Goal: Find specific page/section: Find specific page/section

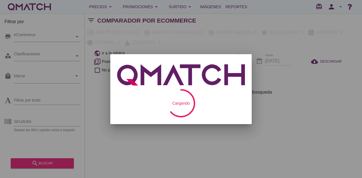
checkbox input "false"
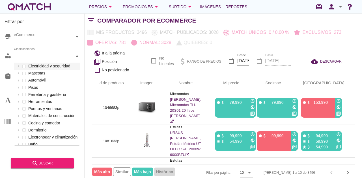
click at [76, 56] on icon at bounding box center [77, 56] width 3 height 3
click at [147, 6] on div "Promociones arrow_drop_down" at bounding box center [141, 6] width 37 height 7
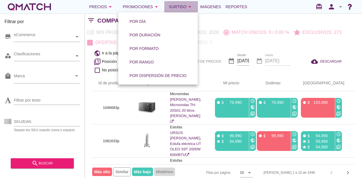
click at [188, 8] on icon "arrow_drop_down" at bounding box center [189, 6] width 7 height 7
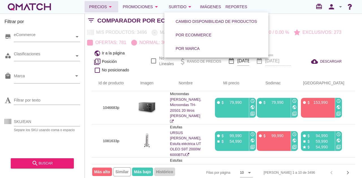
click at [100, 6] on div "Precios arrow_drop_down" at bounding box center [101, 6] width 25 height 7
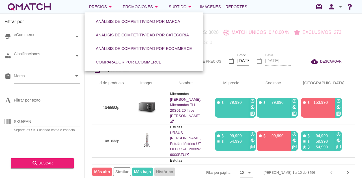
click at [264, 6] on div "Precios arrow_drop_down Promociones arrow_drop_down Surtido arrow_drop_down Imá…" at bounding box center [181, 6] width 348 height 11
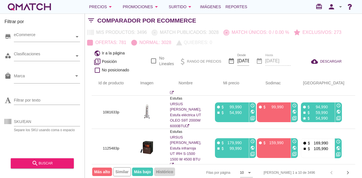
scroll to position [0, 0]
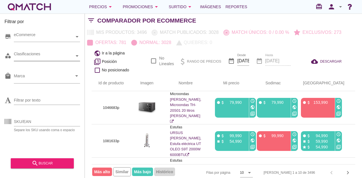
click at [76, 56] on icon at bounding box center [77, 55] width 3 height 1
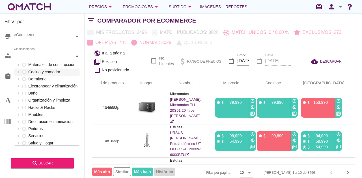
scroll to position [56, 0]
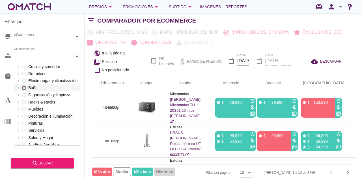
click at [25, 61] on div "Clasificaciones Electricidad y seguridad Mascotas Automóvil Pisos Ferretería y …" at bounding box center [47, 56] width 66 height 10
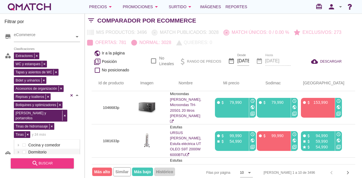
click at [46, 165] on div "search buscar" at bounding box center [42, 163] width 54 height 7
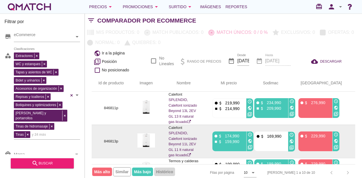
scroll to position [274, 0]
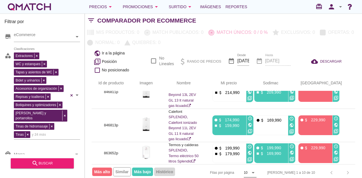
click at [256, 169] on div "10 arrow_drop_down" at bounding box center [249, 172] width 13 height 9
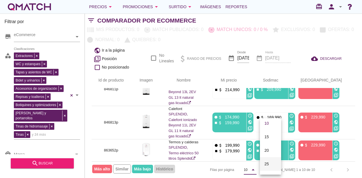
scroll to position [29, 0]
click at [267, 167] on div "50" at bounding box center [270, 165] width 12 height 7
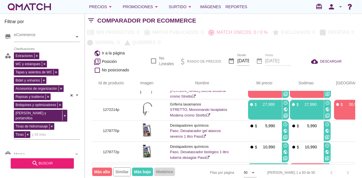
scroll to position [206, 0]
